Goal: Find specific page/section: Find specific page/section

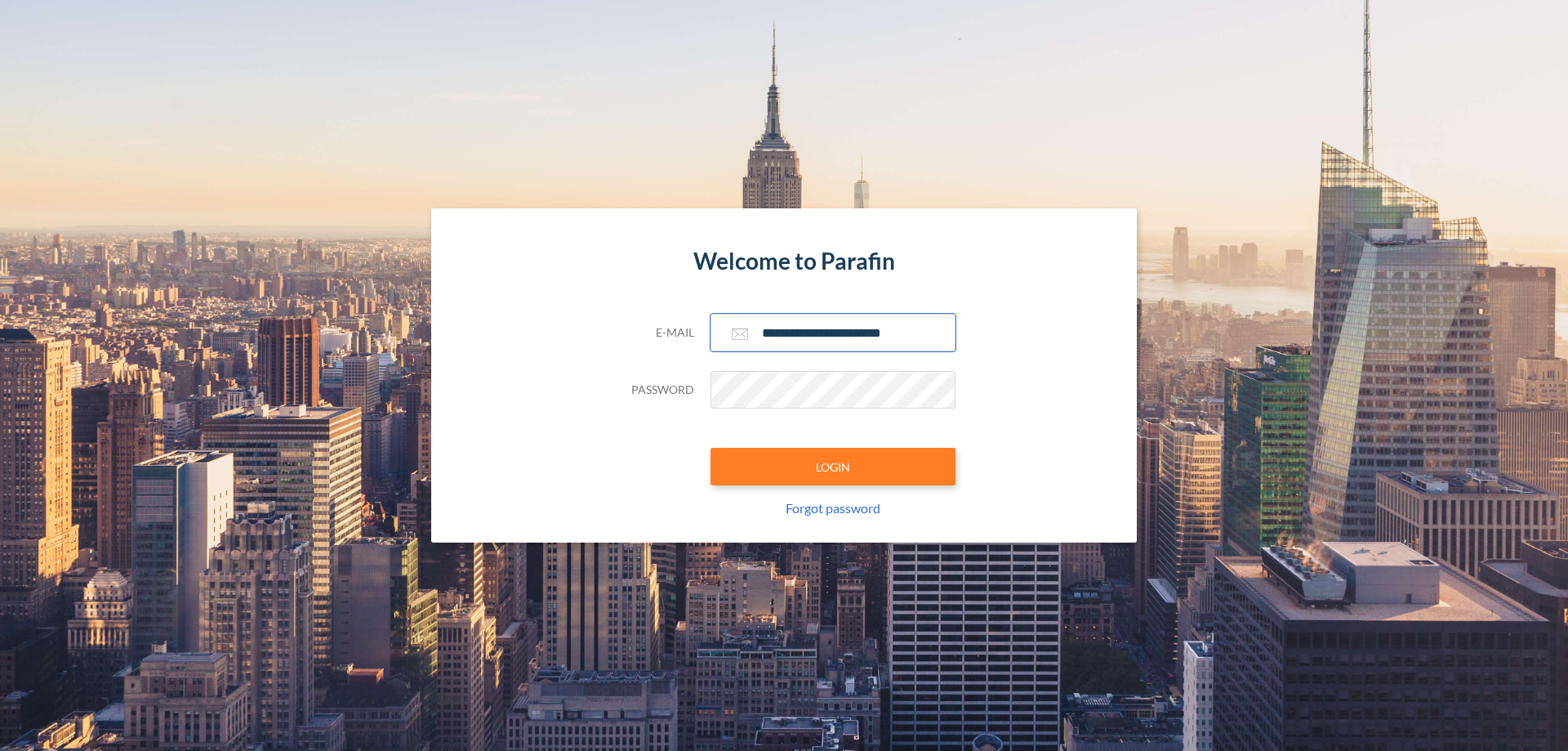
type input "**********"
click at [832, 467] on button "LOGIN" at bounding box center [832, 467] width 245 height 38
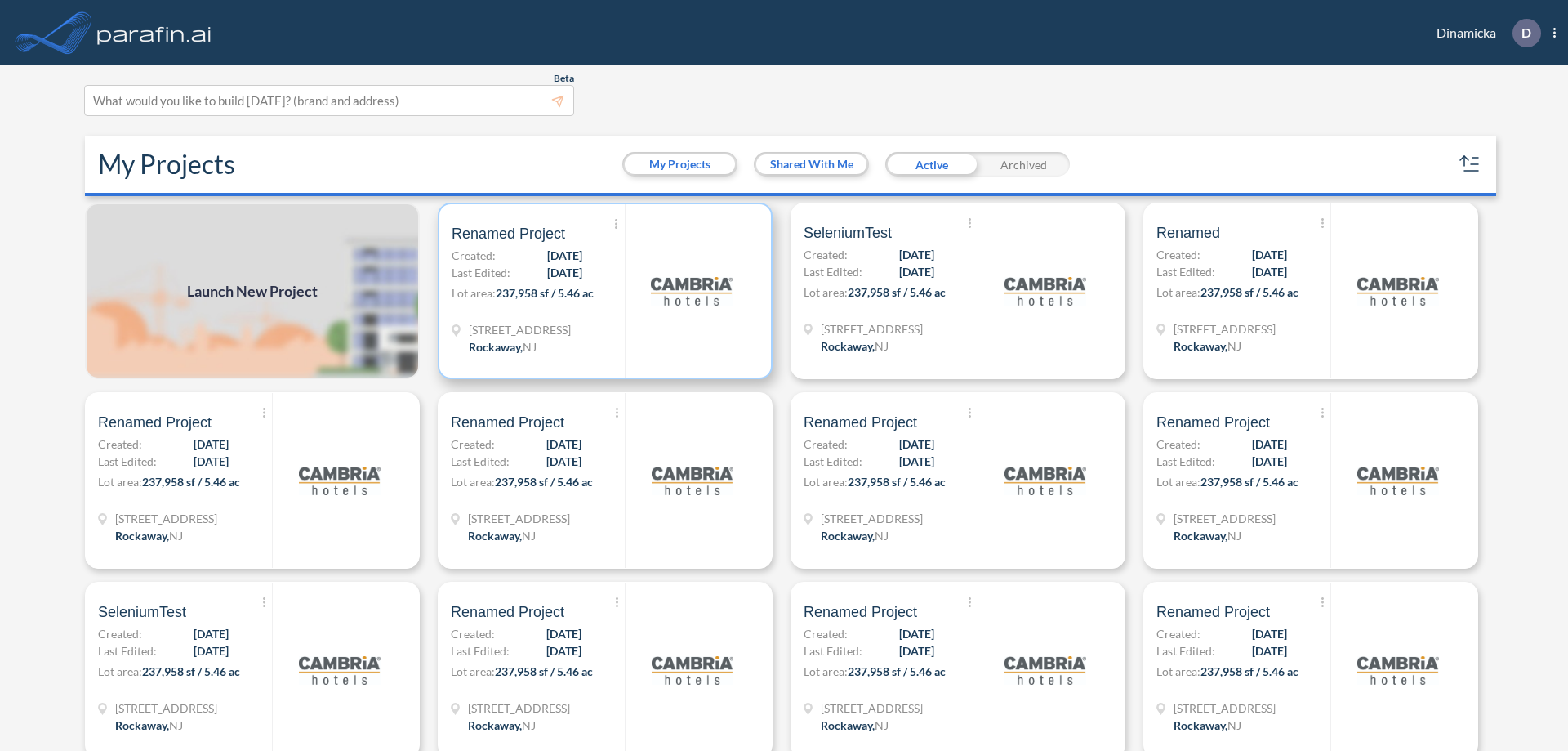
scroll to position [4, 0]
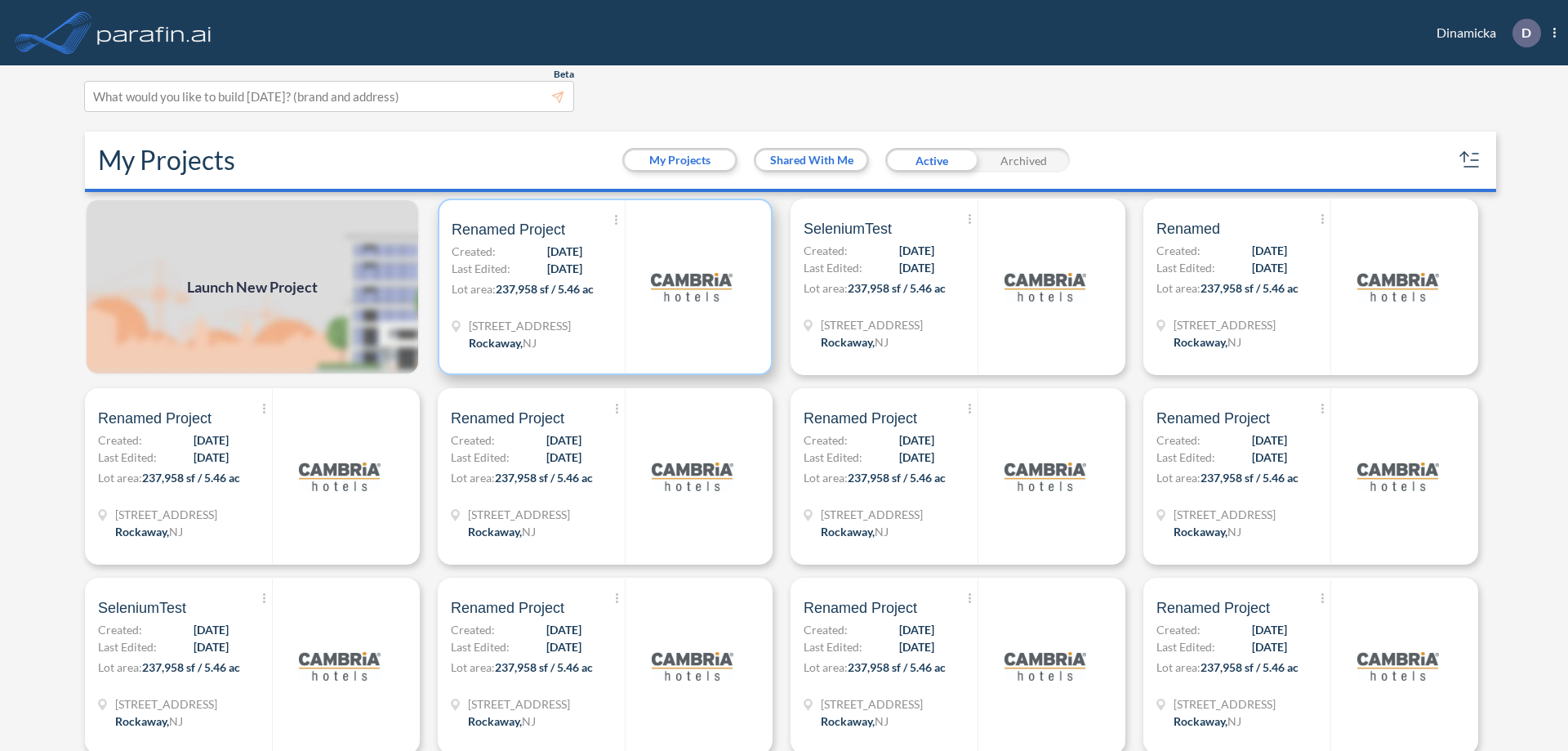
click at [602, 287] on p "Lot area: 237,958 sf / 5.46 ac" at bounding box center [538, 292] width 173 height 24
